Goal: Task Accomplishment & Management: Manage account settings

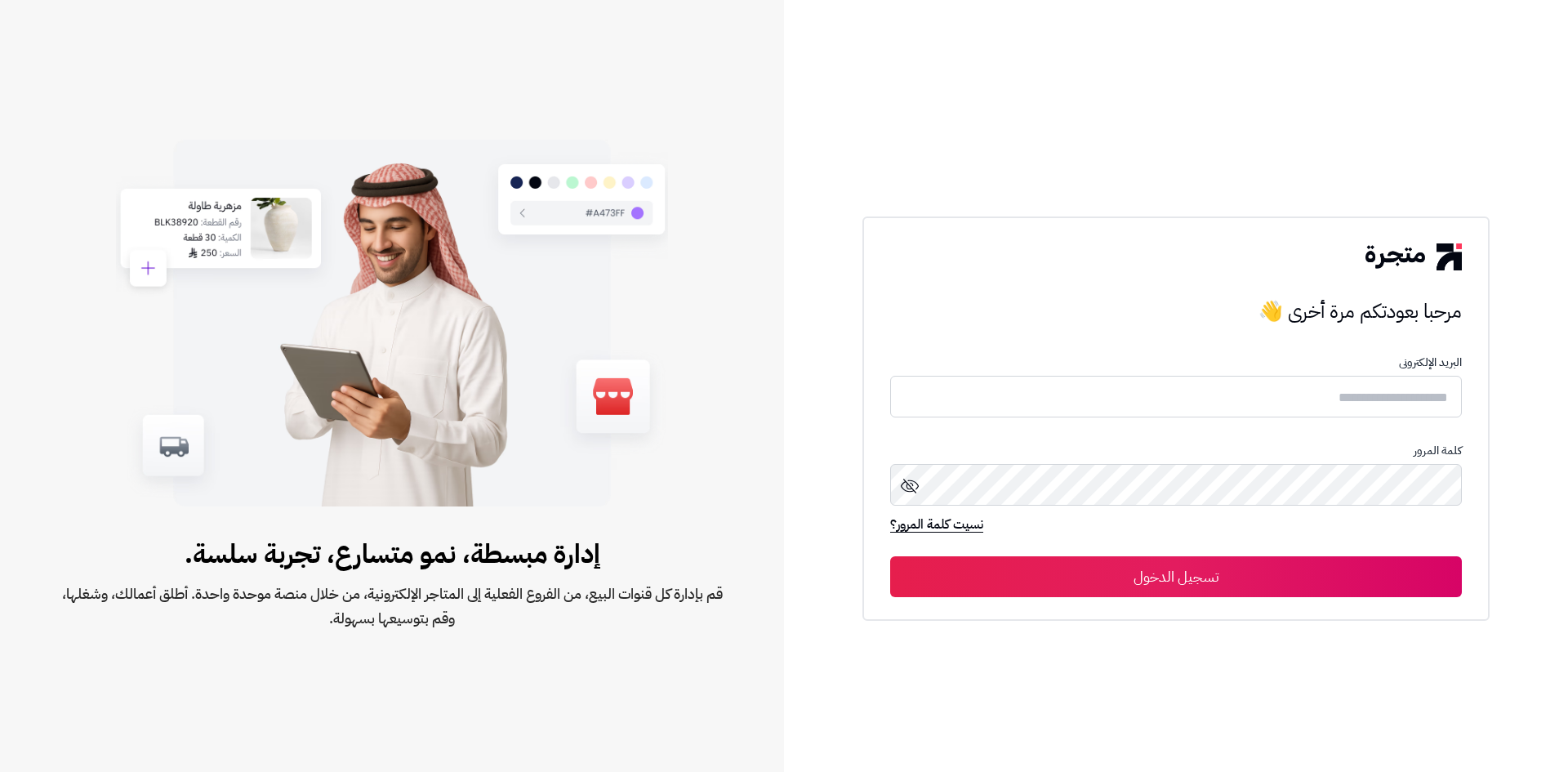
type input "*****"
click at [1135, 589] on button "تسجيل الدخول" at bounding box center [1177, 577] width 572 height 41
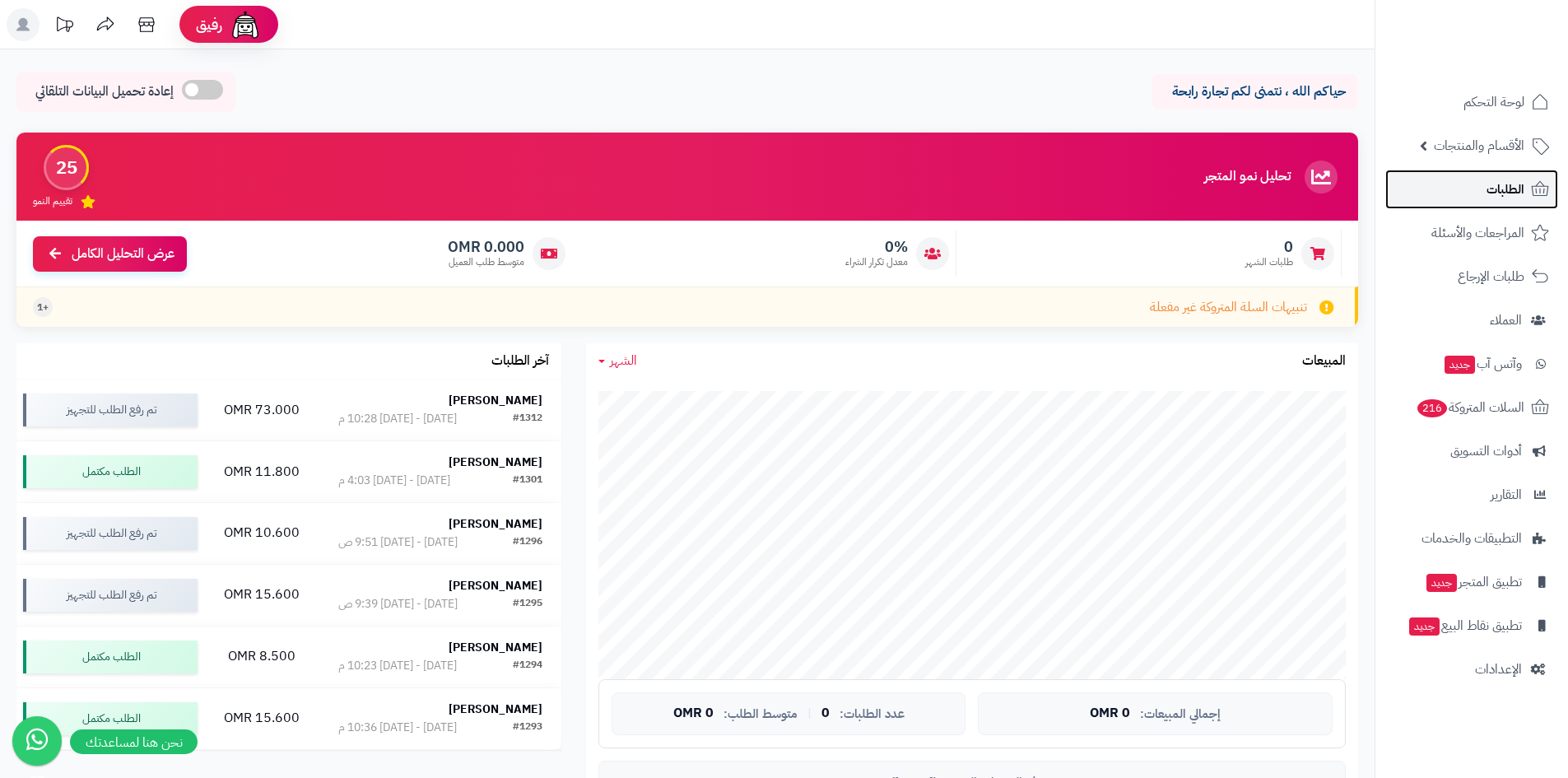
click at [1459, 187] on link "الطلبات" at bounding box center [1471, 189] width 172 height 40
